Goal: Task Accomplishment & Management: Manage account settings

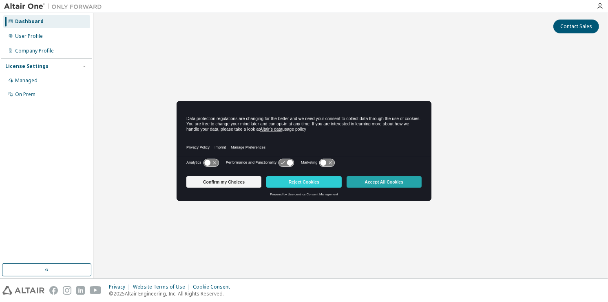
click at [370, 182] on button "Accept All Cookies" at bounding box center [383, 182] width 75 height 11
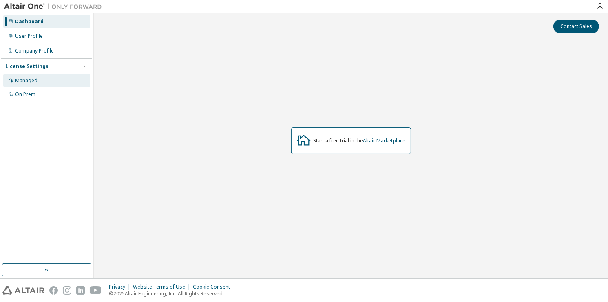
click at [41, 86] on div "Managed" at bounding box center [46, 80] width 87 height 13
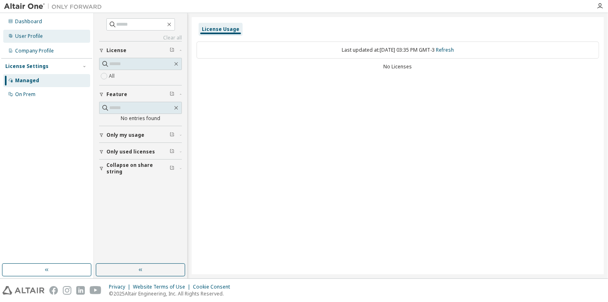
click at [38, 38] on div "User Profile" at bounding box center [29, 36] width 28 height 7
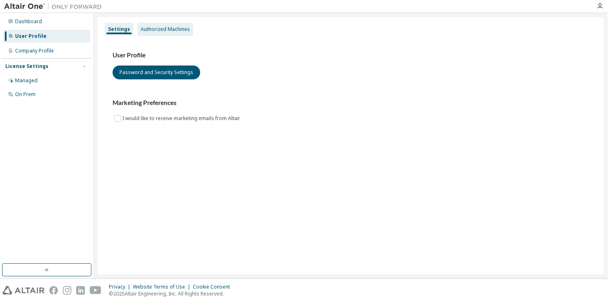
click at [151, 32] on div "Authorized Machines" at bounding box center [165, 29] width 49 height 7
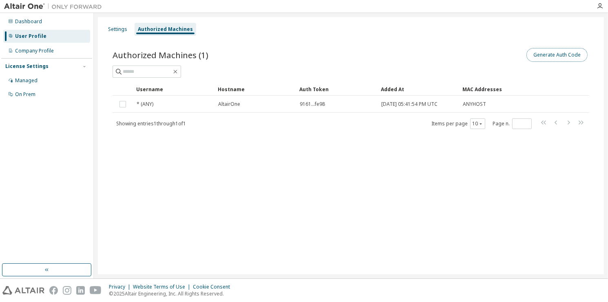
click at [551, 51] on button "Generate Auth Code" at bounding box center [556, 55] width 61 height 14
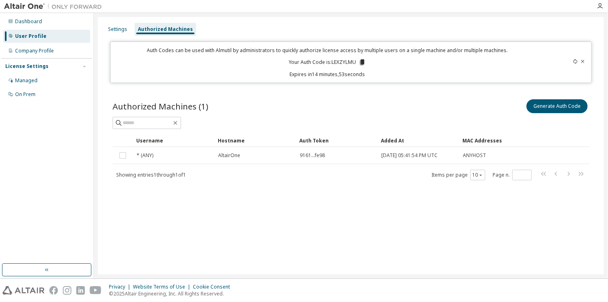
click at [363, 58] on div "Auth Codes can be used with Almutil by administrators to quickly authorize lice…" at bounding box center [327, 62] width 424 height 31
click at [362, 61] on icon at bounding box center [362, 63] width 4 height 6
click at [476, 248] on div "Settings Authorized Machines Auth Codes can be used with Almutil by administrat…" at bounding box center [351, 146] width 506 height 258
